Goal: Navigation & Orientation: Find specific page/section

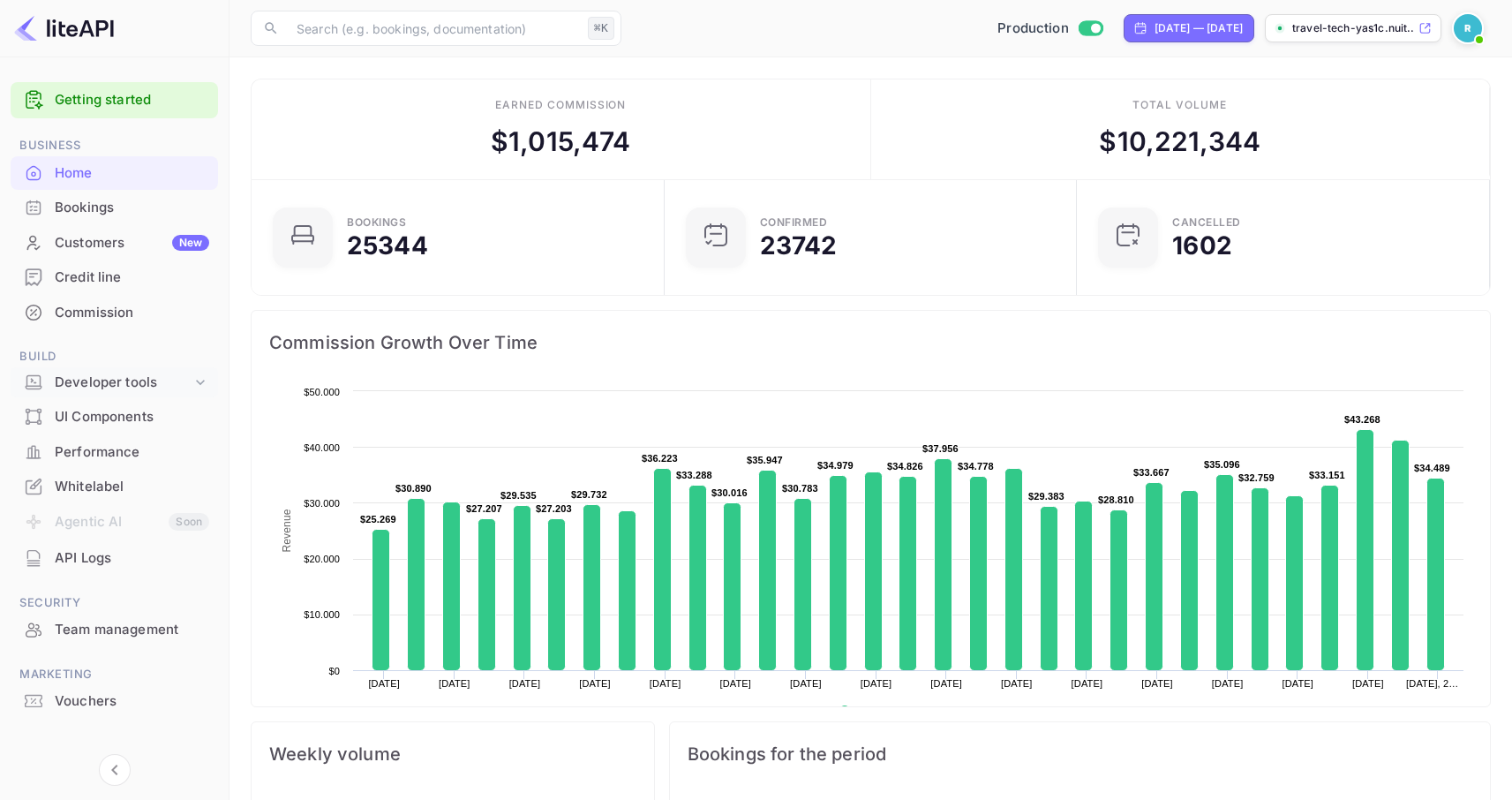
click at [173, 386] on div "Developer tools" at bounding box center [123, 383] width 137 height 21
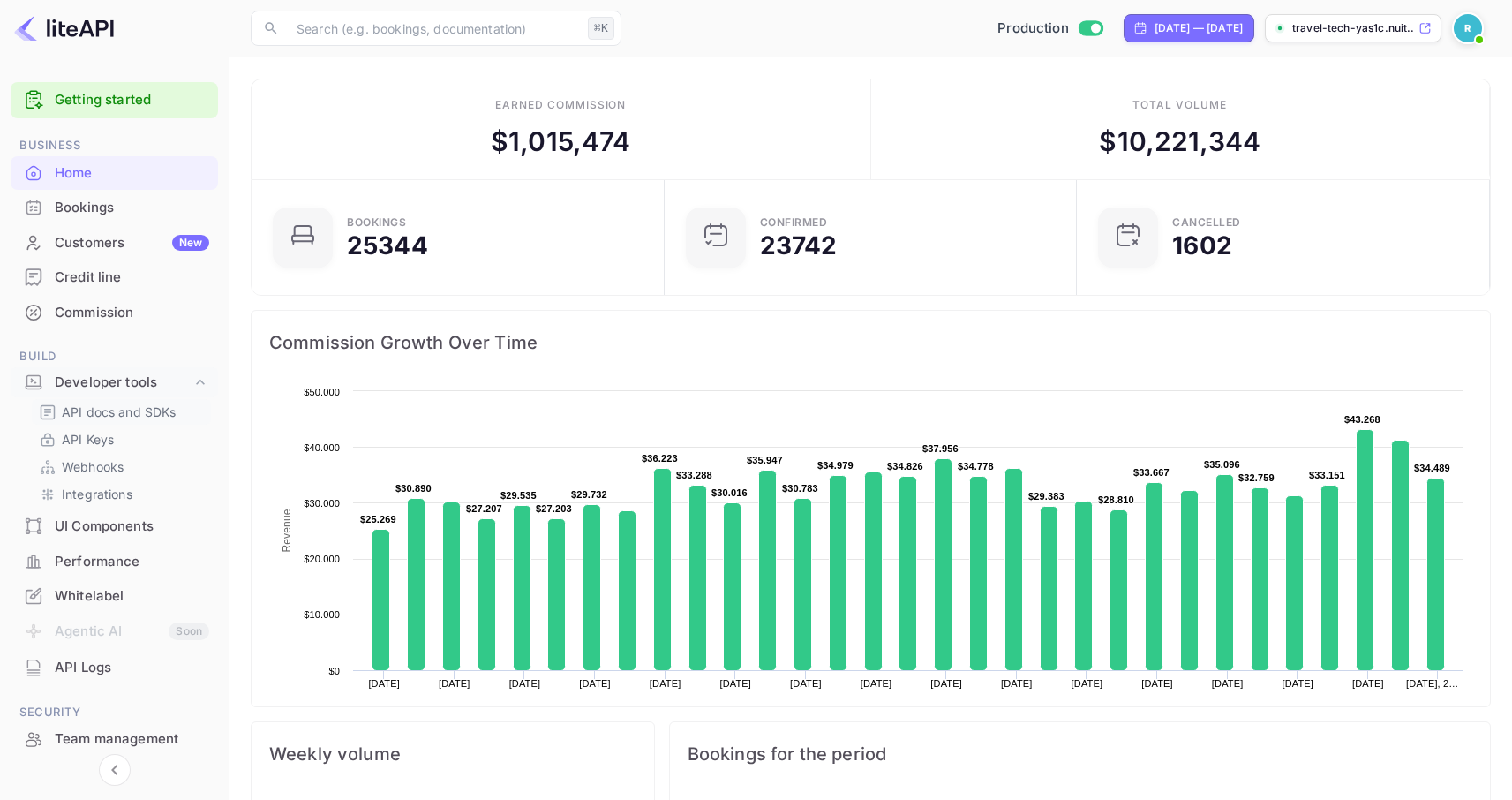
click at [153, 410] on p "API docs and SDKs" at bounding box center [118, 411] width 115 height 19
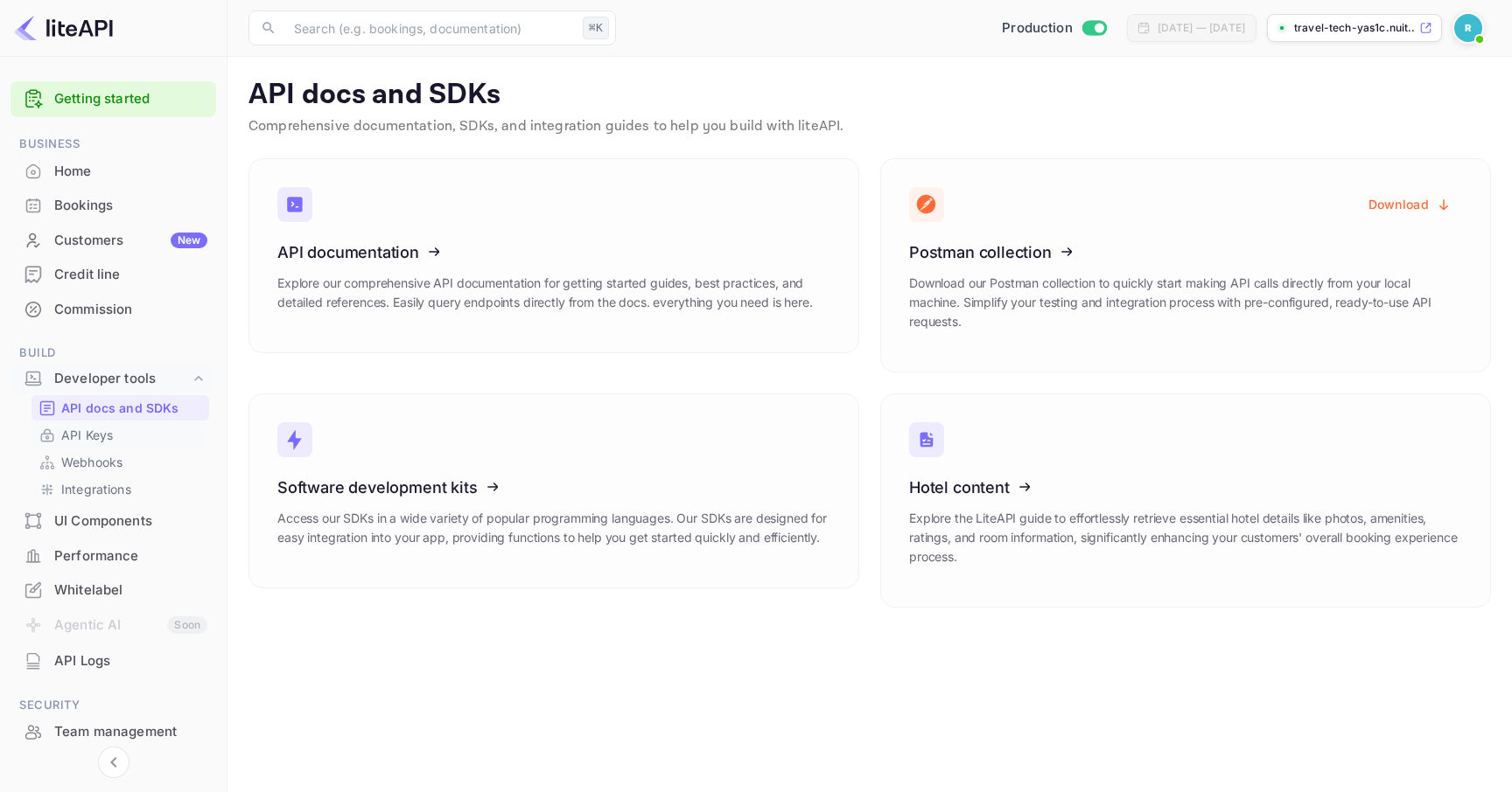
click at [104, 439] on p "API Keys" at bounding box center [86, 434] width 51 height 18
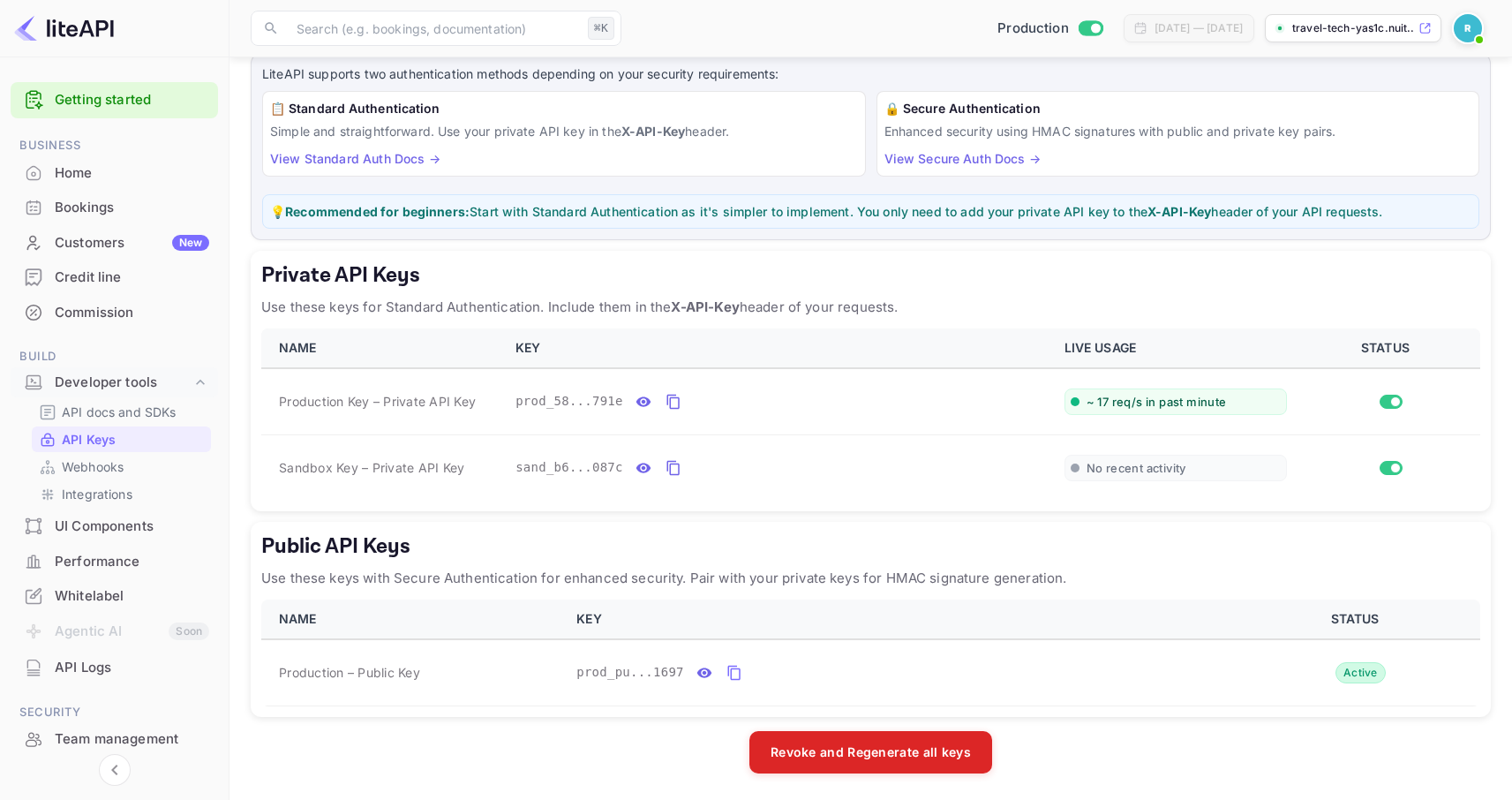
scroll to position [109, 0]
click at [122, 557] on div "Performance" at bounding box center [132, 562] width 155 height 21
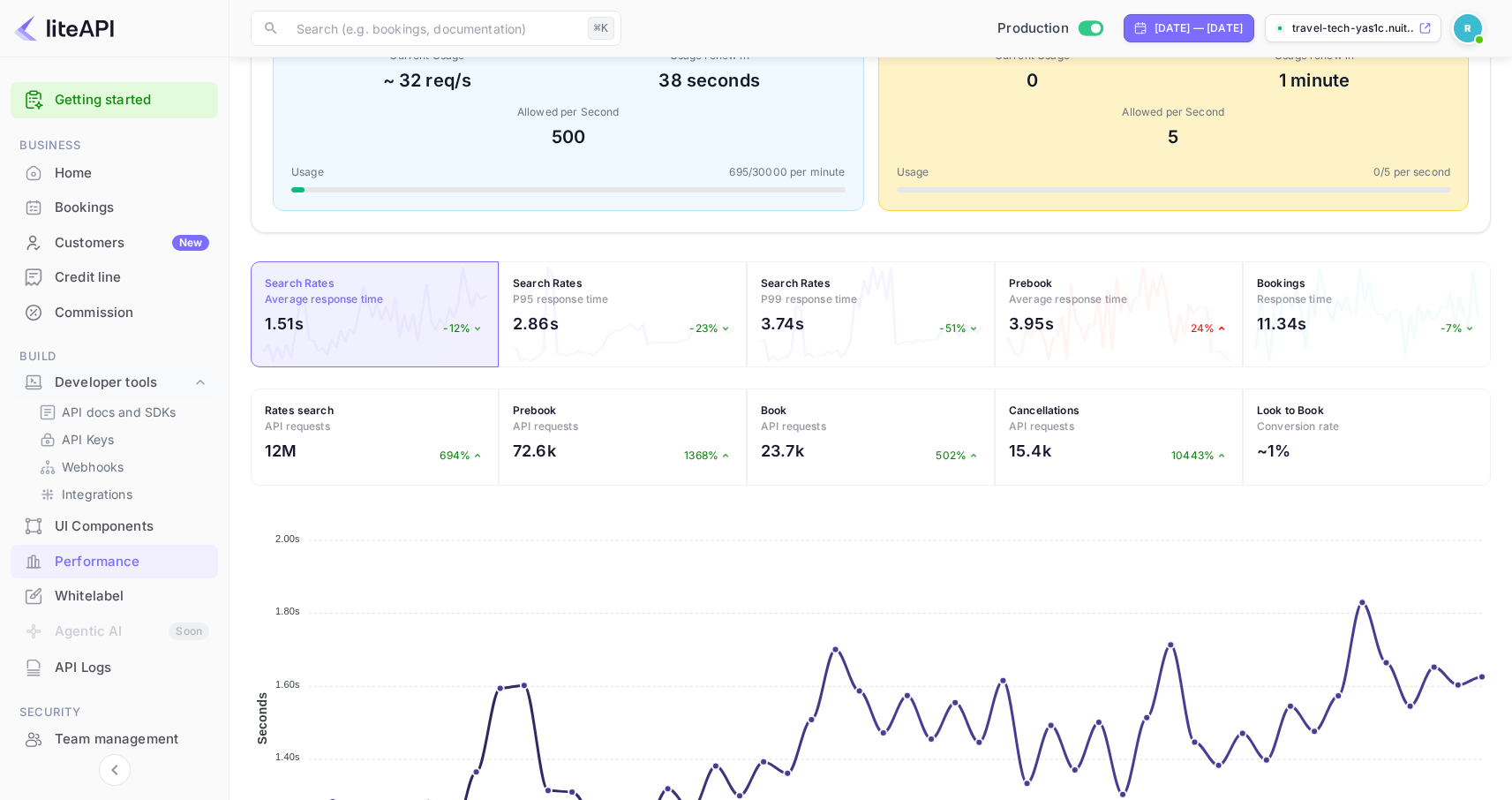
scroll to position [553, 0]
